Goal: Navigation & Orientation: Find specific page/section

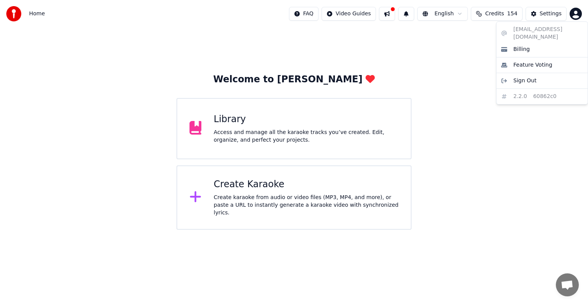
click at [573, 14] on html "Home FAQ Video Guides English Credits 154 Settings Welcome to Youka Library Acc…" at bounding box center [294, 115] width 588 height 230
click at [570, 30] on div "[EMAIL_ADDRESS][DOMAIN_NAME] Billing Feature Voting Sign Out 2.2.0 60862c0" at bounding box center [542, 62] width 92 height 83
click at [525, 46] on span "Billing" at bounding box center [522, 50] width 16 height 8
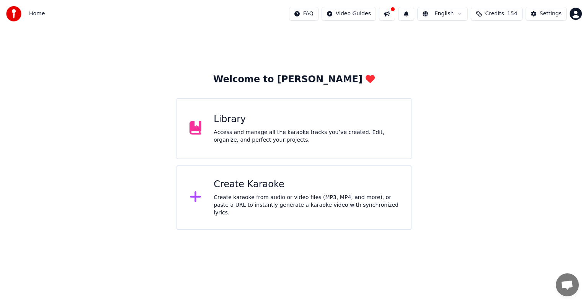
click at [470, 14] on html "Home FAQ Video Guides English Credits 154 Settings Welcome to Youka Library Acc…" at bounding box center [294, 115] width 588 height 230
click at [545, 14] on html "Home FAQ Video Guides English Credits 154 Settings Welcome to Youka Library Acc…" at bounding box center [294, 115] width 588 height 230
click at [545, 14] on div "Settings" at bounding box center [551, 14] width 22 height 8
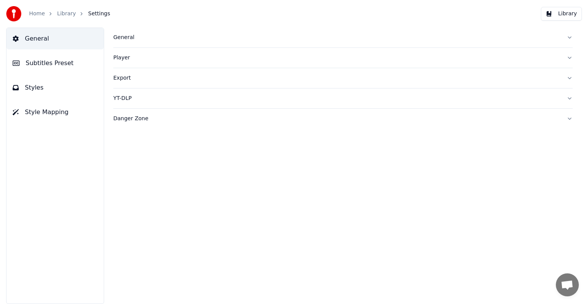
click at [122, 37] on div "General" at bounding box center [336, 38] width 447 height 8
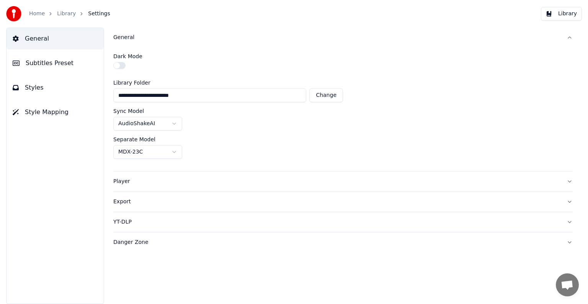
click at [122, 37] on div "General" at bounding box center [336, 38] width 447 height 8
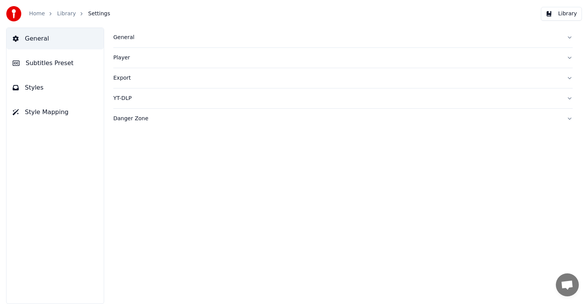
click at [126, 57] on div "Player" at bounding box center [336, 58] width 447 height 8
click at [119, 78] on div "Export" at bounding box center [336, 78] width 447 height 8
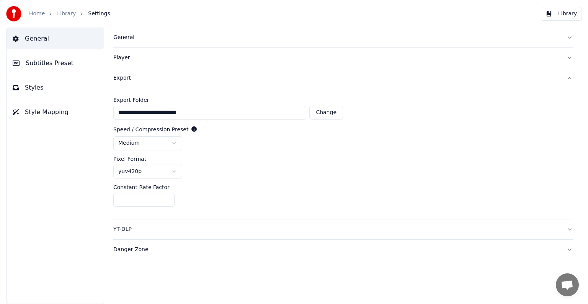
click at [119, 78] on div "Export" at bounding box center [336, 78] width 447 height 8
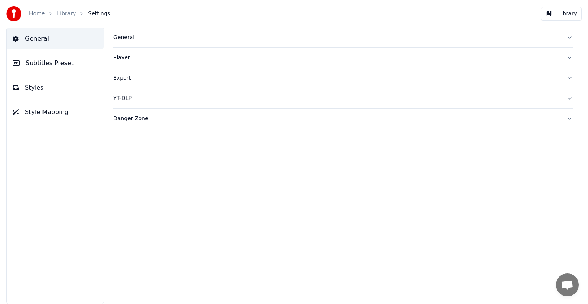
click at [124, 97] on div "YT-DLP" at bounding box center [336, 99] width 447 height 8
click at [124, 99] on div "YT-DLP" at bounding box center [336, 99] width 447 height 8
click at [130, 118] on div "Danger Zone" at bounding box center [336, 119] width 447 height 8
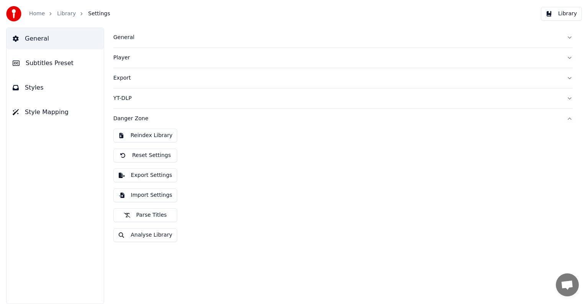
click at [44, 114] on span "Style Mapping" at bounding box center [47, 112] width 44 height 9
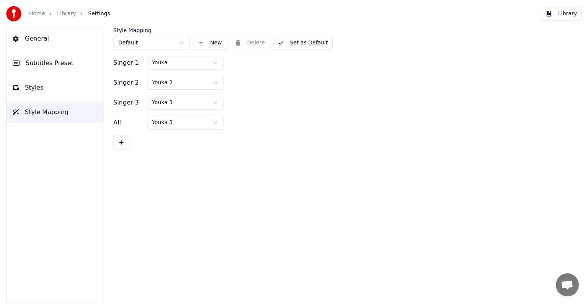
click at [41, 39] on span "General" at bounding box center [37, 38] width 24 height 9
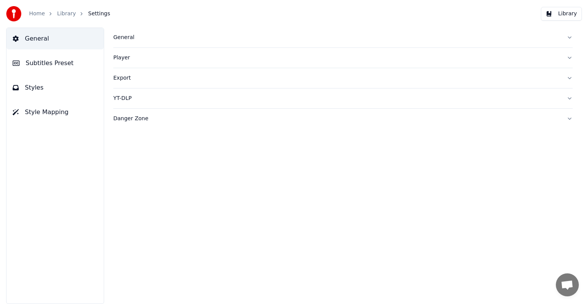
click at [125, 38] on div "General" at bounding box center [336, 38] width 447 height 8
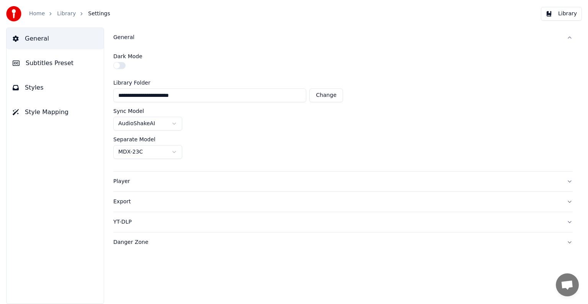
click at [31, 13] on link "Home" at bounding box center [37, 14] width 16 height 8
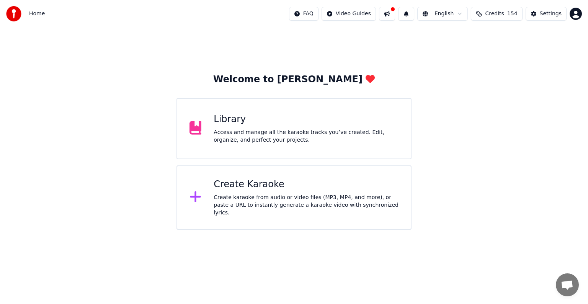
click at [288, 126] on div "Library Access and manage all the karaoke tracks you’ve created. Edit, organize…" at bounding box center [306, 128] width 185 height 31
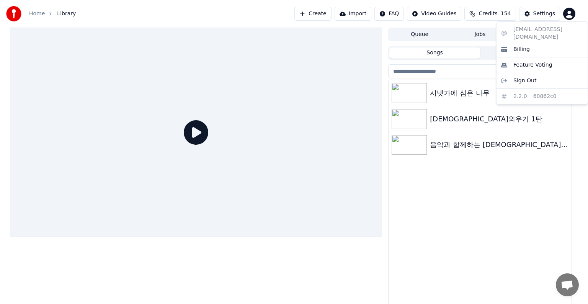
click at [569, 15] on html "Home Library Create Import FAQ Video Guides Credits 154 Settings Queue Jobs Lib…" at bounding box center [294, 152] width 588 height 304
click at [544, 61] on span "Feature Voting" at bounding box center [533, 65] width 39 height 8
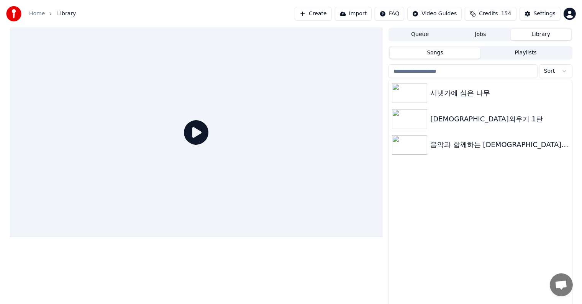
click at [494, 16] on span "Credits" at bounding box center [488, 14] width 19 height 8
